Goal: Contribute content: Add original content to the website for others to see

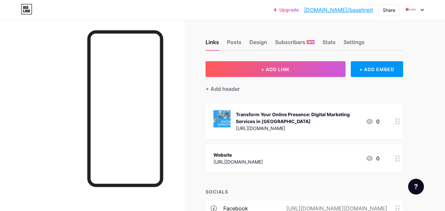
click at [260, 73] on button "+ ADD LINK" at bounding box center [275, 69] width 140 height 16
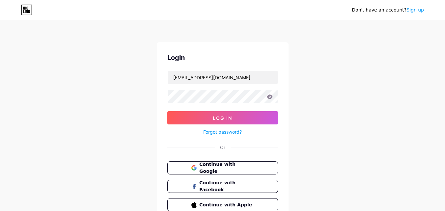
click at [216, 123] on button "Log In" at bounding box center [222, 117] width 111 height 13
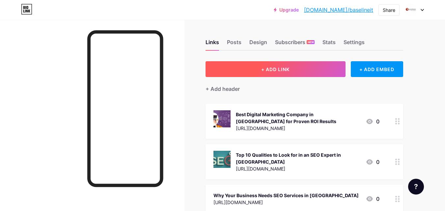
click at [294, 68] on button "+ ADD LINK" at bounding box center [275, 69] width 140 height 16
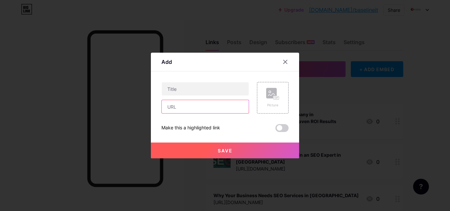
click at [183, 112] on input "text" at bounding box center [205, 106] width 87 height 13
paste input "[URL][DOMAIN_NAME]"
type input "[URL][DOMAIN_NAME]"
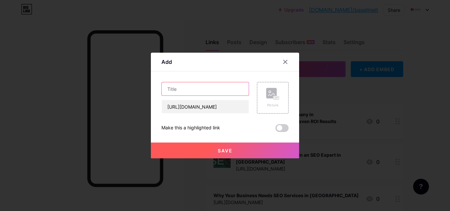
click at [184, 91] on input "text" at bounding box center [205, 88] width 87 height 13
paste input "Best Web Development Company in [GEOGRAPHIC_DATA]: How to Pick the Right One"
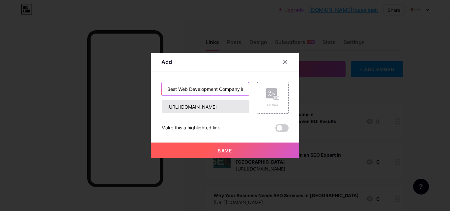
scroll to position [0, 74]
type input "Best Web Development Company in [GEOGRAPHIC_DATA]: How to Pick the Right One"
click at [267, 105] on div "Picture" at bounding box center [272, 105] width 13 height 5
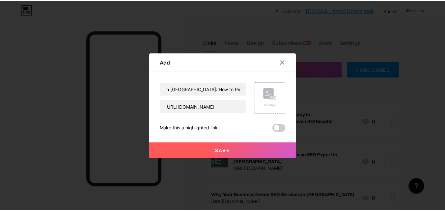
scroll to position [0, 0]
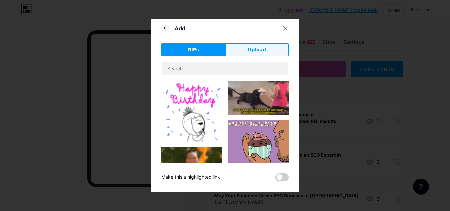
click at [259, 52] on span "Upload" at bounding box center [256, 49] width 18 height 7
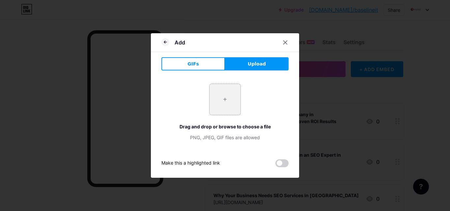
click at [224, 105] on input "file" at bounding box center [224, 99] width 31 height 31
type input "C:\fakepath\Best Web Development Company in [GEOGRAPHIC_DATA] How to Pick the R…"
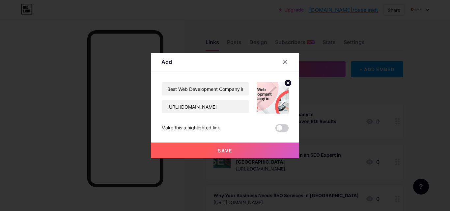
click at [240, 145] on button "Save" at bounding box center [225, 150] width 148 height 16
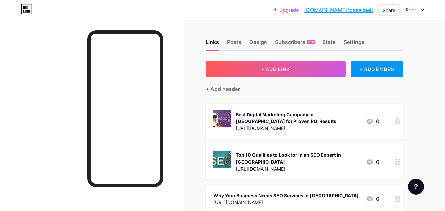
click at [352, 8] on link "[DOMAIN_NAME]/baselineit" at bounding box center [338, 10] width 69 height 8
